Goal: Task Accomplishment & Management: Complete application form

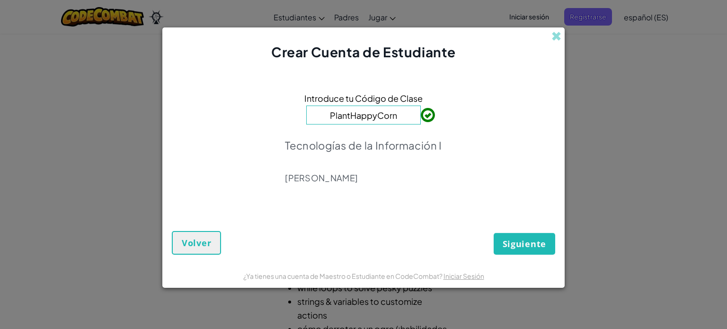
click at [399, 117] on input "PlantHappyCorn" at bounding box center [363, 115] width 115 height 19
click at [399, 112] on input "PlantHappyCorn" at bounding box center [363, 115] width 115 height 19
click at [528, 238] on span "Siguiente" at bounding box center [525, 243] width 44 height 11
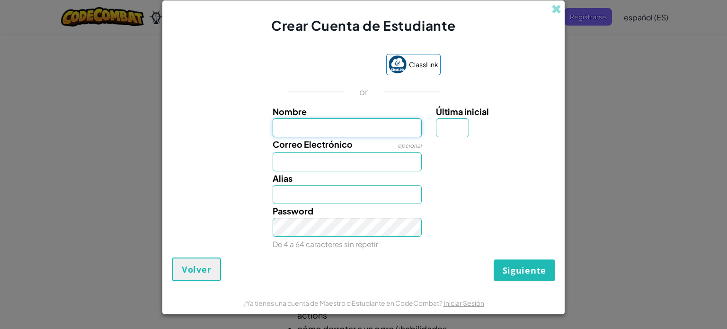
click at [333, 125] on input "Nombre" at bounding box center [348, 127] width 150 height 19
type input "Camila"
click at [447, 127] on input "Última inicial" at bounding box center [452, 127] width 33 height 19
type input "c"
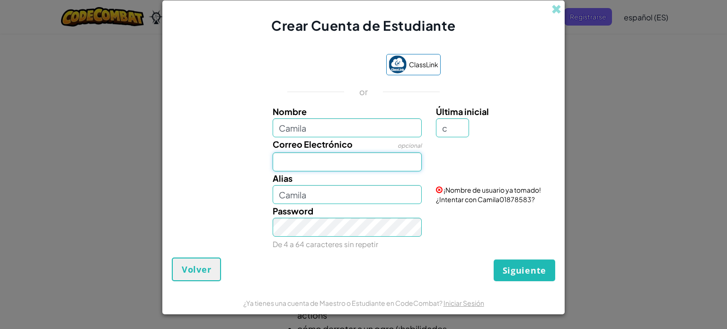
type input "CamilaC"
click at [329, 160] on input "Correo Electrónico" at bounding box center [348, 161] width 150 height 19
type input "[EMAIL_ADDRESS][DOMAIN_NAME]"
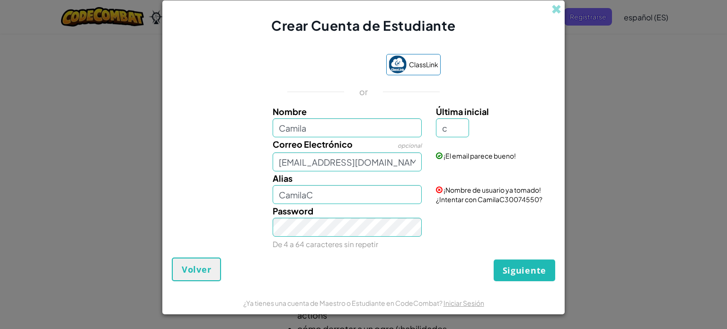
click at [316, 213] on div "Password De 4 a 64 caracteres sin repetir" at bounding box center [348, 227] width 164 height 47
click at [320, 193] on input "CamilaC" at bounding box center [348, 194] width 150 height 19
type input "C"
click at [324, 196] on input "Alias" at bounding box center [348, 194] width 150 height 19
click at [302, 195] on input "Alias" at bounding box center [348, 194] width 150 height 19
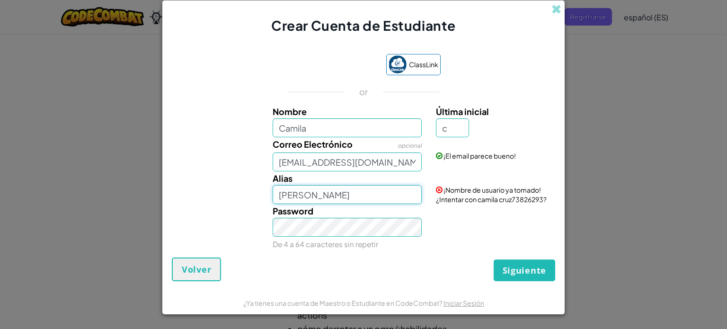
click at [327, 200] on input "[PERSON_NAME]" at bounding box center [348, 194] width 150 height 19
type input "c"
click at [314, 257] on div "Siguiente Volver" at bounding box center [363, 269] width 383 height 24
click at [317, 197] on input "sosaa04" at bounding box center [348, 194] width 150 height 19
type input "s"
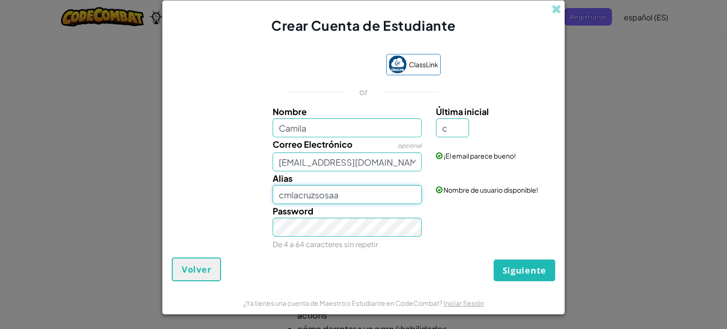
type input "cmlacruzsosaa"
click at [345, 257] on div "Siguiente Volver" at bounding box center [363, 269] width 383 height 24
click at [524, 267] on span "Siguiente" at bounding box center [525, 270] width 44 height 11
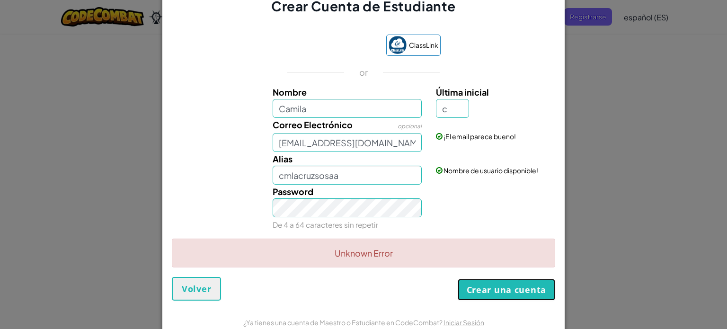
click at [498, 296] on button "Crear una cuenta" at bounding box center [507, 290] width 98 height 22
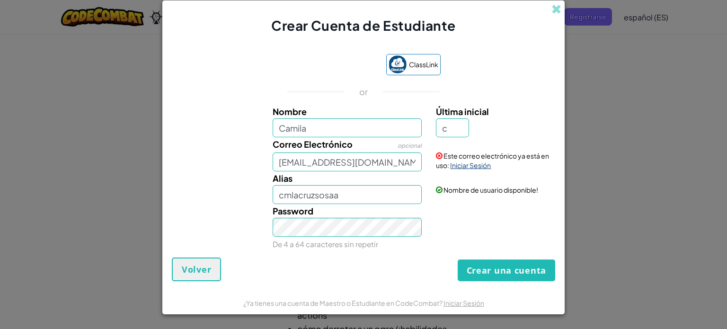
click at [463, 166] on link "Iniciar Sesión" at bounding box center [470, 165] width 41 height 9
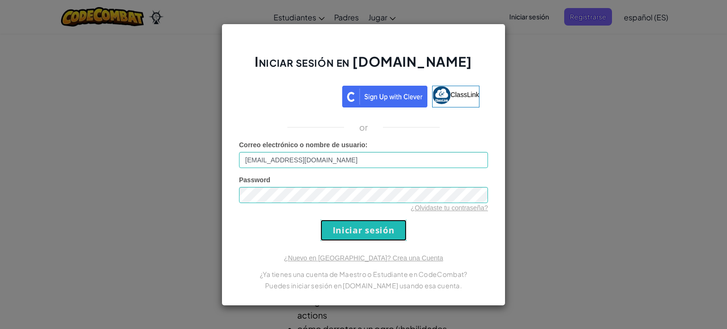
click at [382, 226] on input "Iniciar sesión" at bounding box center [363, 230] width 86 height 21
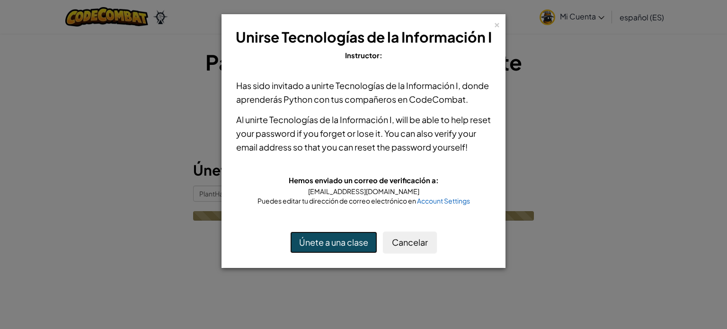
click at [355, 242] on button "Únete a una clase" at bounding box center [333, 242] width 87 height 22
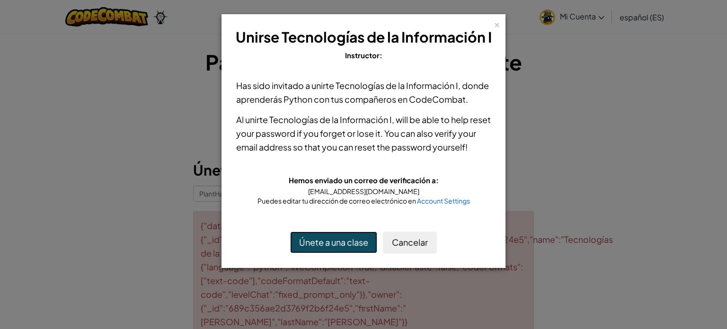
click at [325, 241] on button "Únete a una clase" at bounding box center [333, 242] width 87 height 22
click at [497, 23] on div "×" at bounding box center [497, 23] width 7 height 10
